Goal: Ask a question

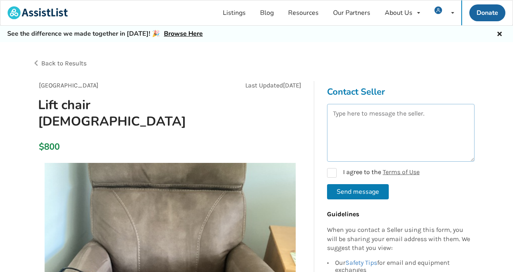
click at [334, 115] on textarea at bounding box center [401, 133] width 148 height 58
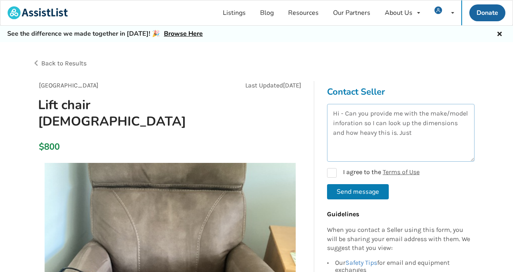
click at [417, 132] on textarea "Hi - Can you provide me with the make/model inforation so I can look up the dim…" at bounding box center [401, 133] width 148 height 58
type textarea "Hi - Can you provide me with the make/model information so I can look up the di…"
click at [333, 171] on label "I agree to the Terms of Use" at bounding box center [373, 173] width 93 height 10
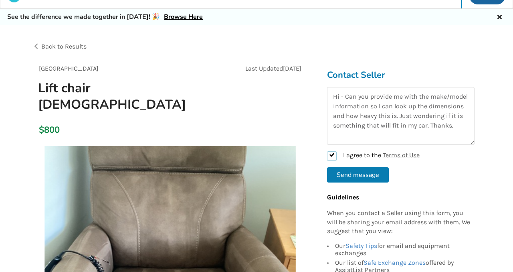
scroll to position [17, 0]
click at [358, 174] on button "Send message" at bounding box center [358, 174] width 62 height 15
checkbox input "false"
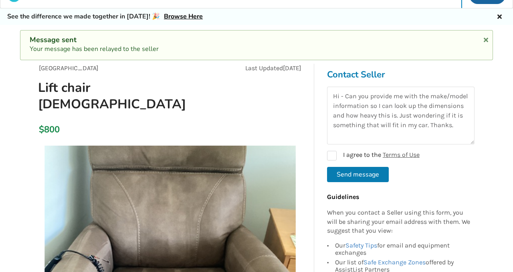
scroll to position [0, 0]
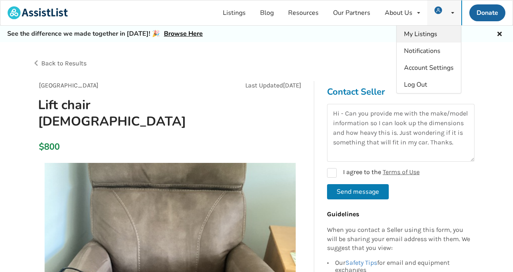
click at [431, 31] on span "My Listings" at bounding box center [420, 34] width 33 height 9
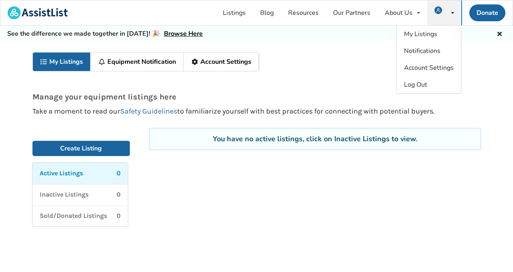
click at [334, 77] on div "Manage your equipment listings here Take a moment to read our Safety Guidelines…" at bounding box center [257, 96] width 468 height 50
